Goal: Information Seeking & Learning: Understand process/instructions

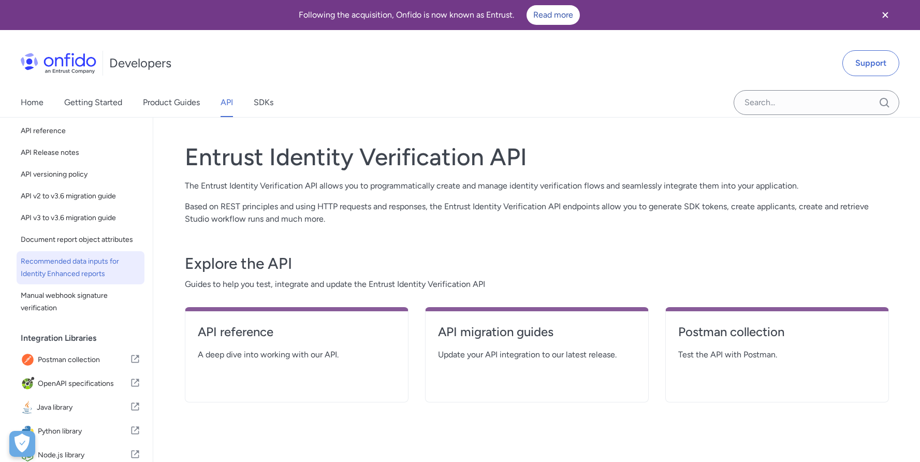
scroll to position [55, 0]
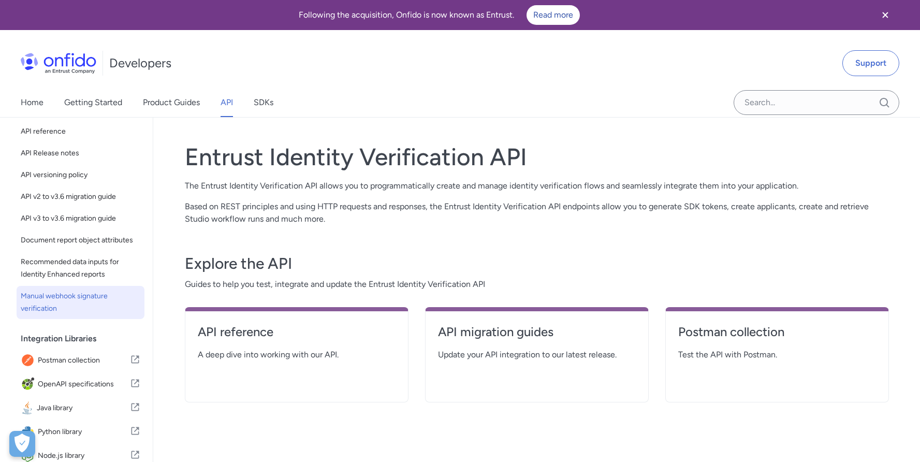
click at [52, 310] on span "Manual webhook signature verification" at bounding box center [81, 302] width 120 height 25
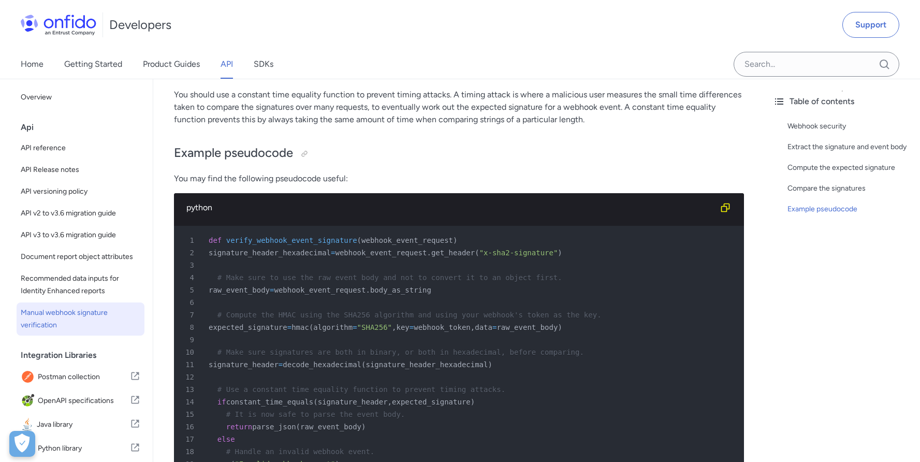
scroll to position [365, 0]
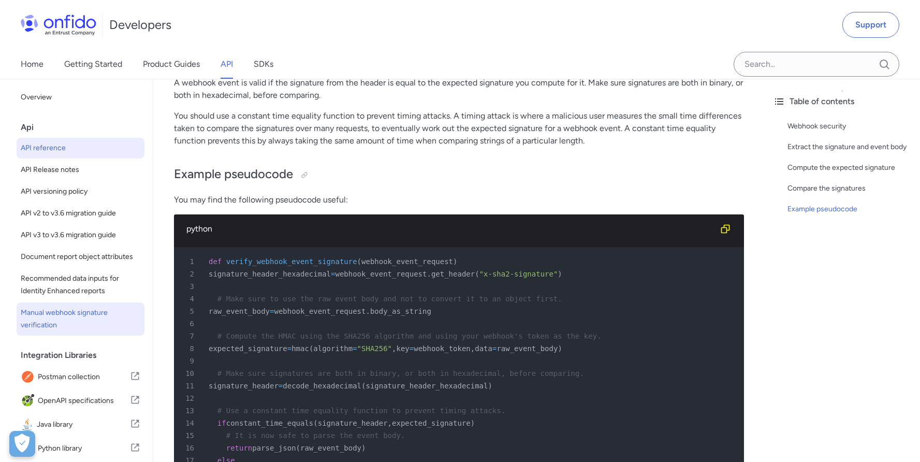
click at [57, 153] on span "API reference" at bounding box center [81, 148] width 120 height 12
select select "http"
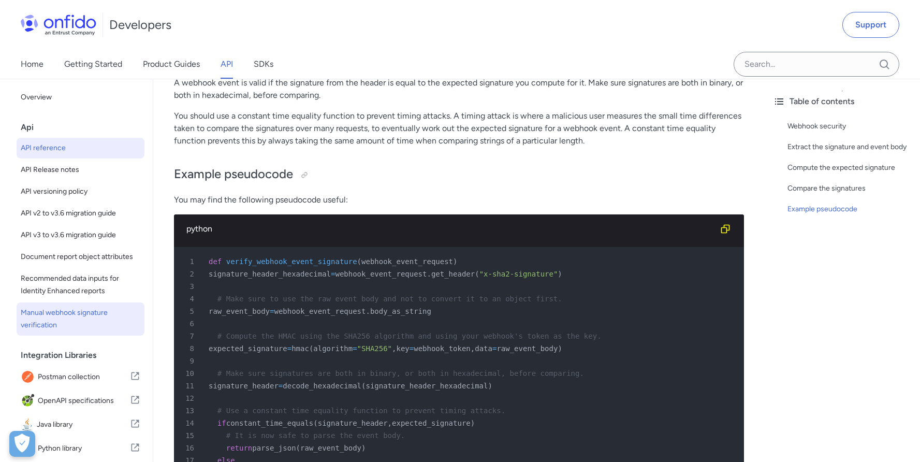
select select "http"
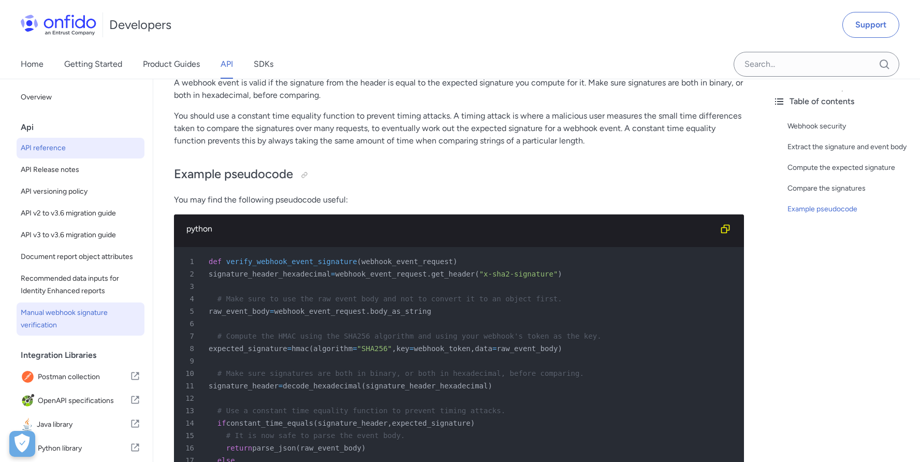
select select "http"
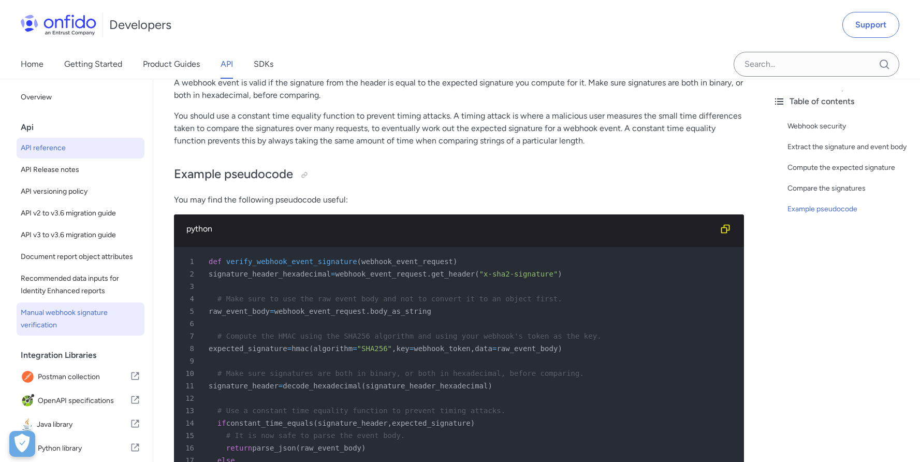
select select "http"
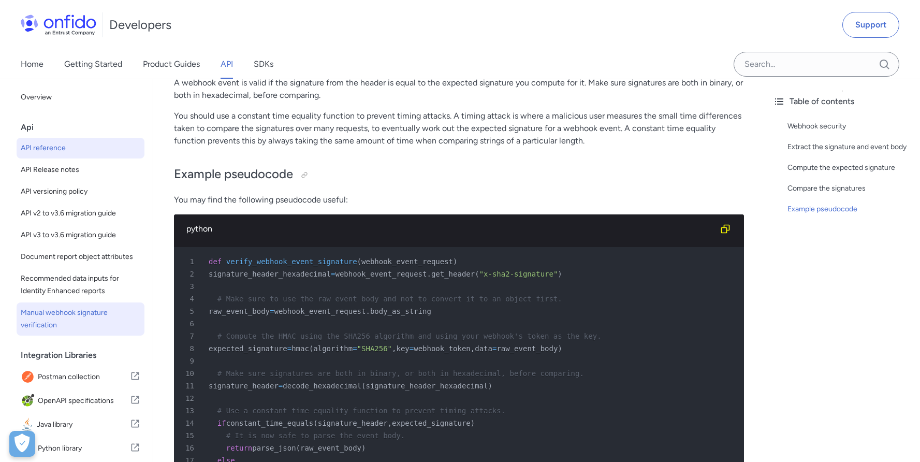
select select "http"
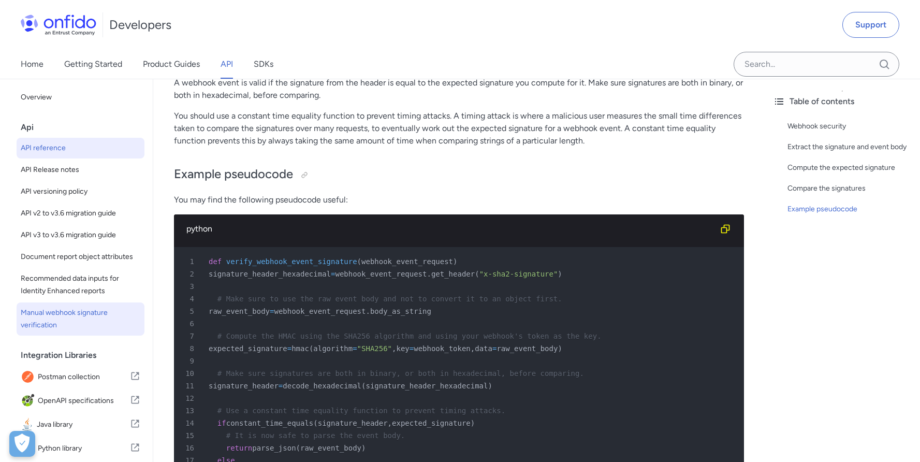
select select "http"
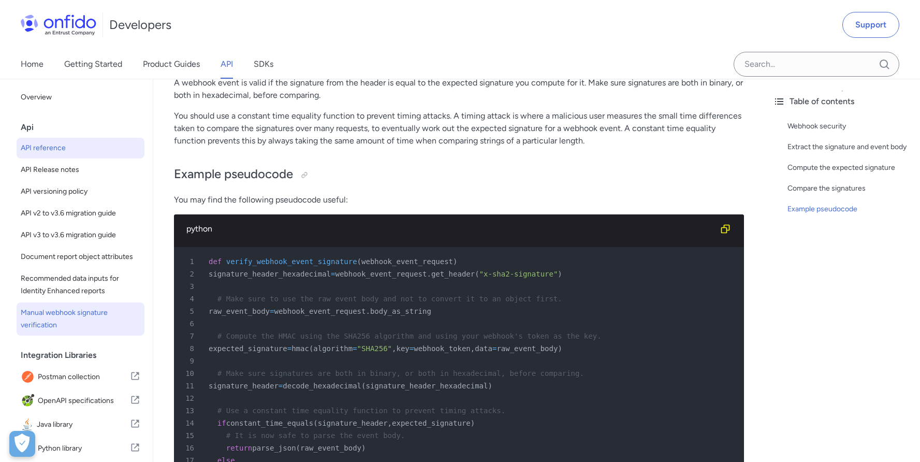
select select "http"
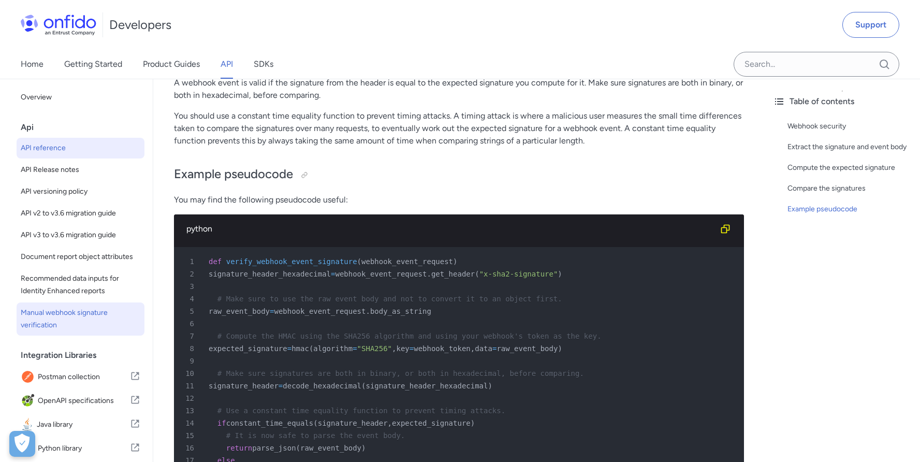
select select "http"
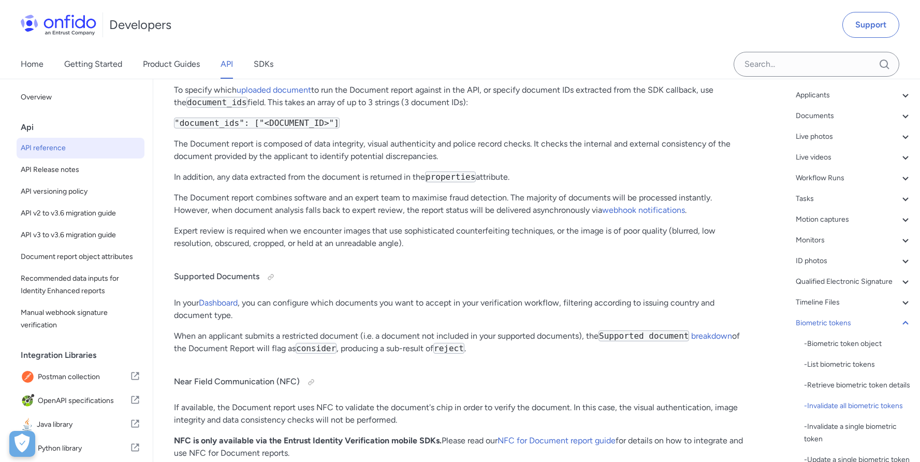
scroll to position [38615, 0]
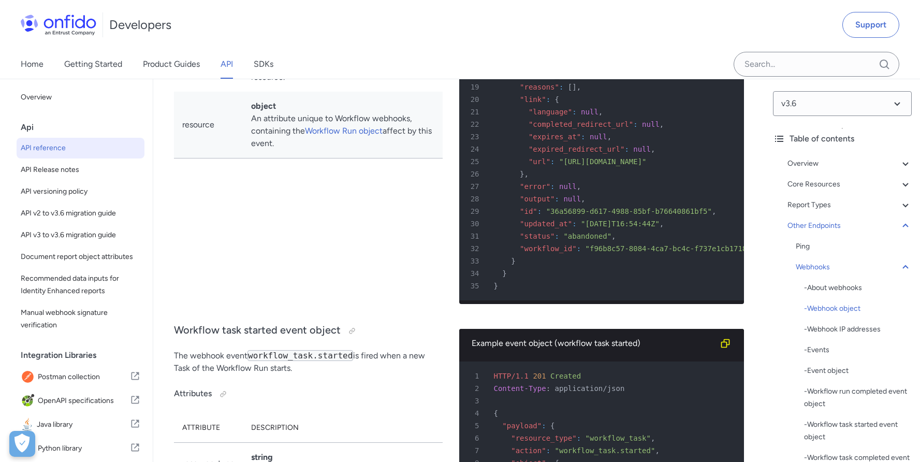
scroll to position [82355, 0]
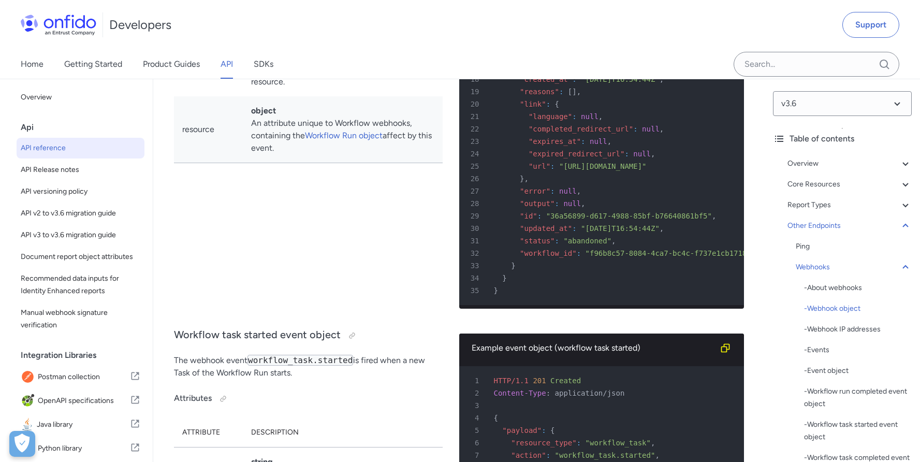
drag, startPoint x: 183, startPoint y: 197, endPoint x: 243, endPoint y: 200, distance: 60.1
copy td "oauth_enabled"
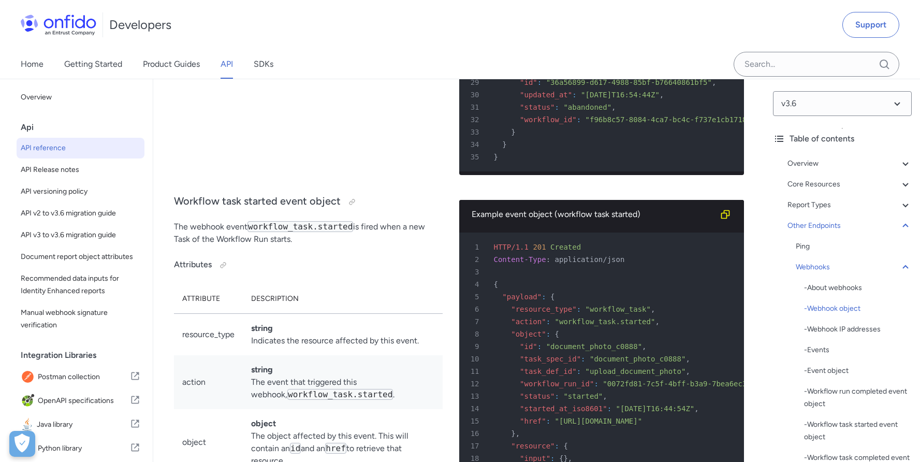
scroll to position [82517, 0]
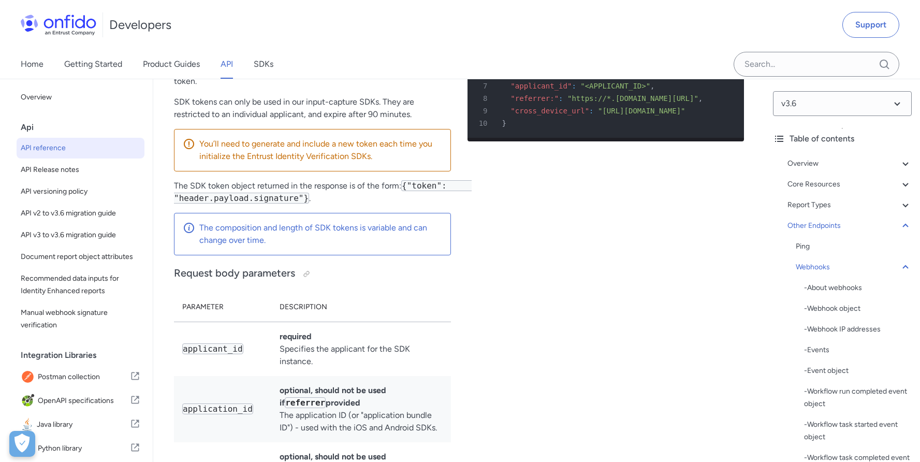
scroll to position [88515, 0]
